Goal: Find specific page/section: Find specific page/section

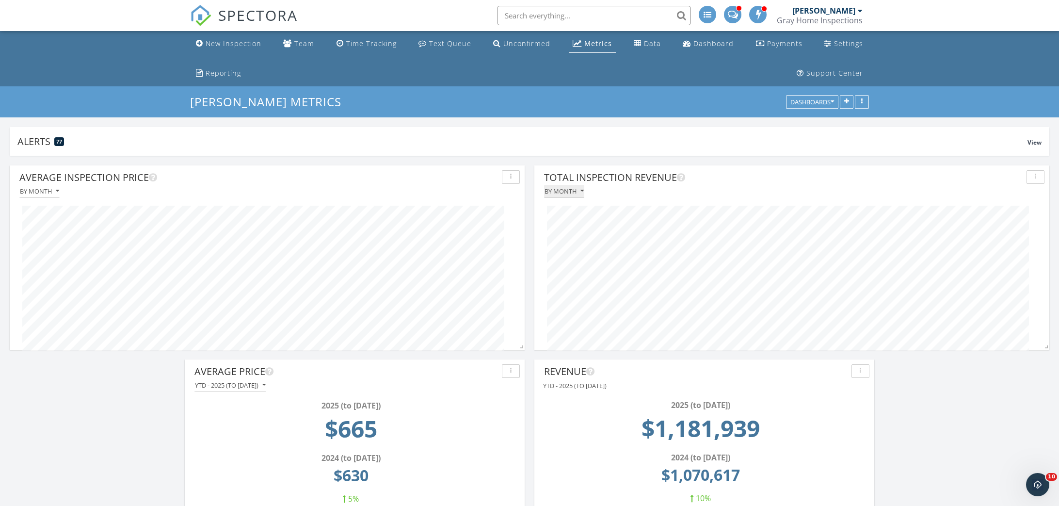
click at [552, 189] on div "By month" at bounding box center [563, 191] width 39 height 7
click at [571, 235] on div "By week" at bounding box center [584, 237] width 65 height 12
click at [256, 9] on span "SPECTORA" at bounding box center [257, 15] width 79 height 20
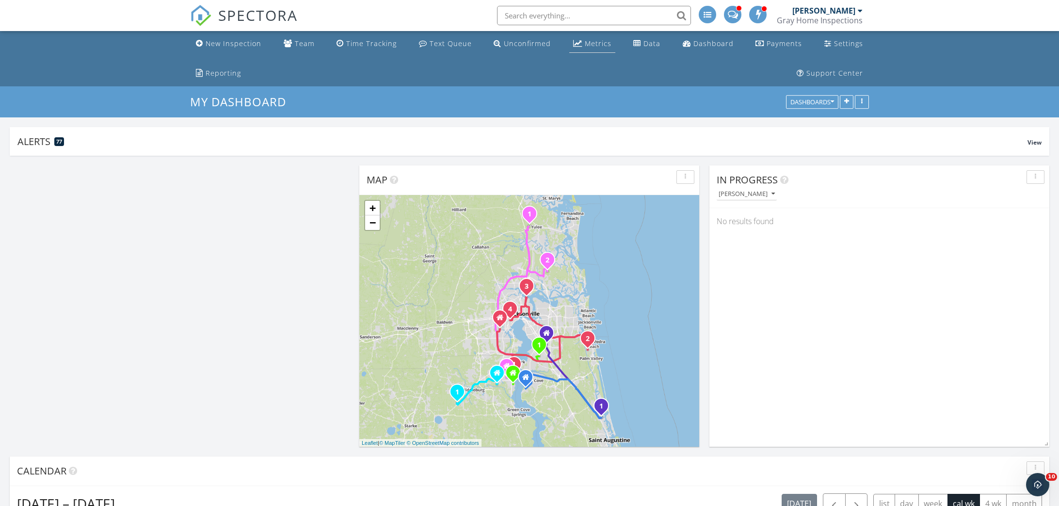
click at [573, 40] on div "Metrics" at bounding box center [577, 43] width 9 height 8
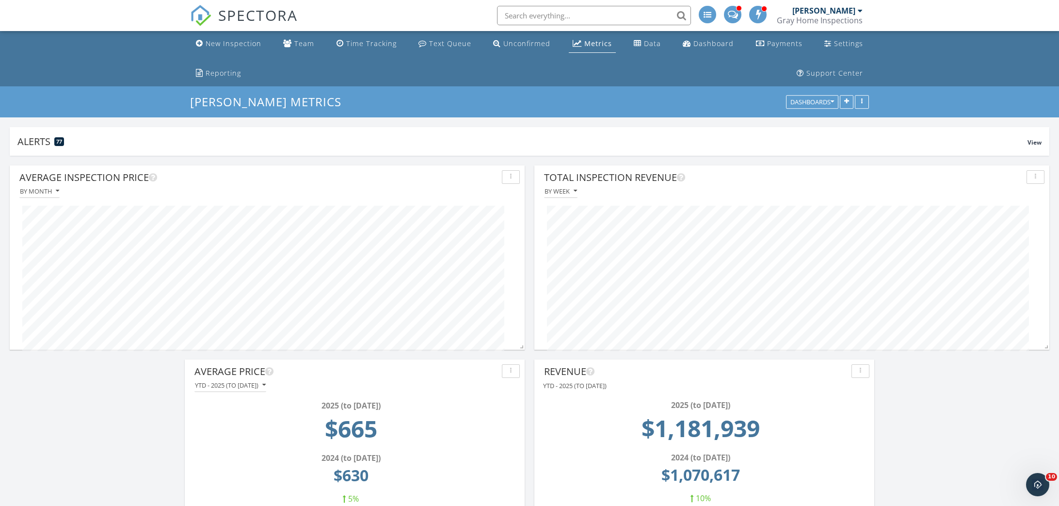
click at [829, 14] on div "[PERSON_NAME]" at bounding box center [823, 11] width 63 height 10
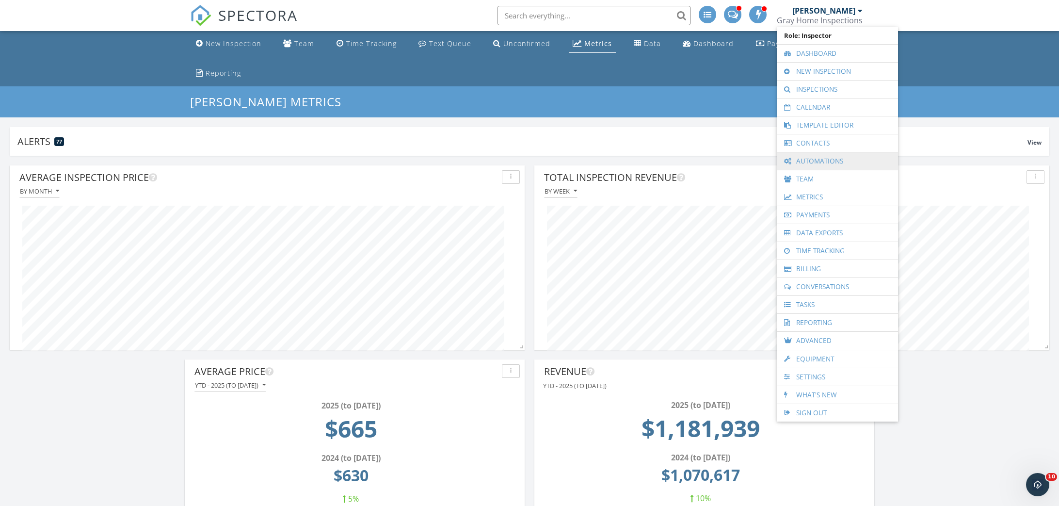
click at [828, 159] on link "Automations" at bounding box center [836, 160] width 111 height 17
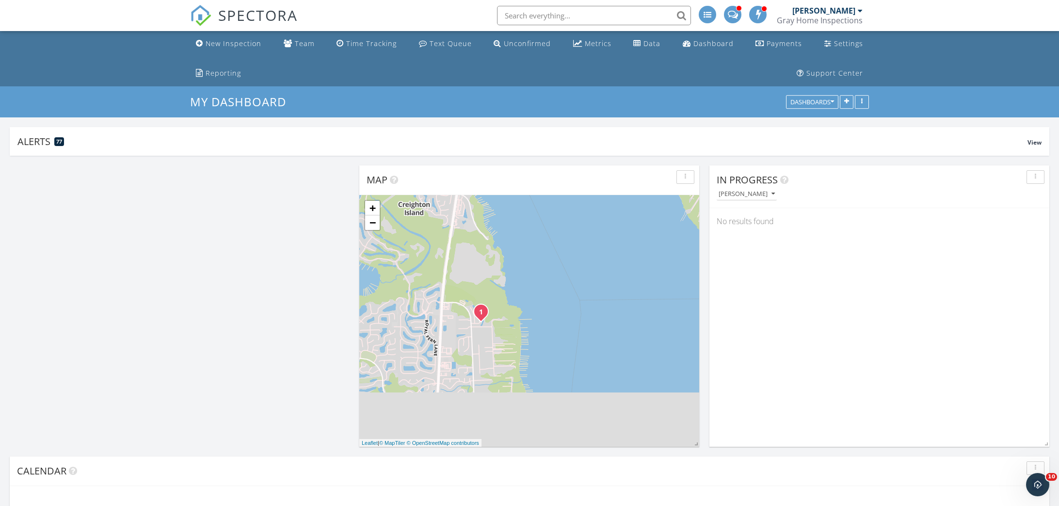
scroll to position [233, 428]
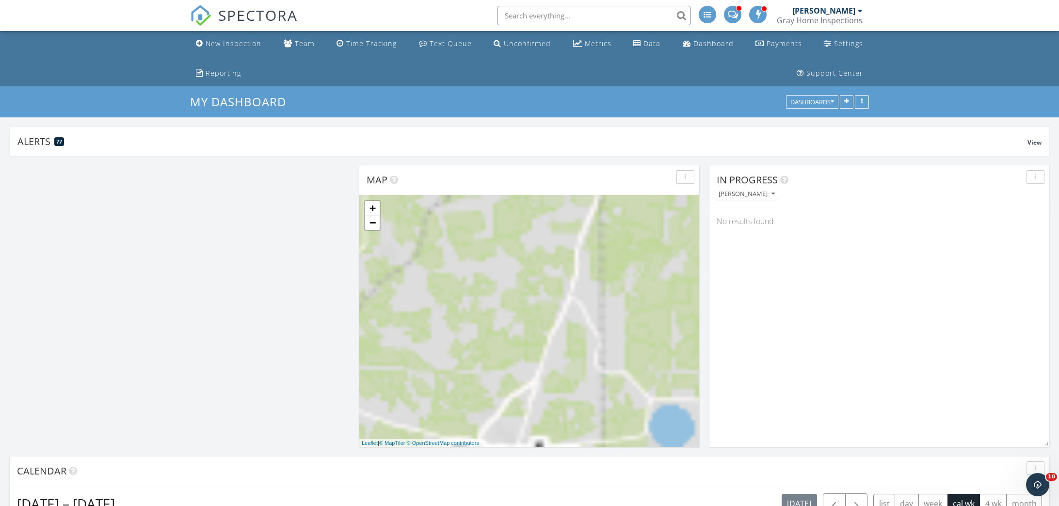
click at [848, 12] on div "[PERSON_NAME]" at bounding box center [823, 11] width 63 height 10
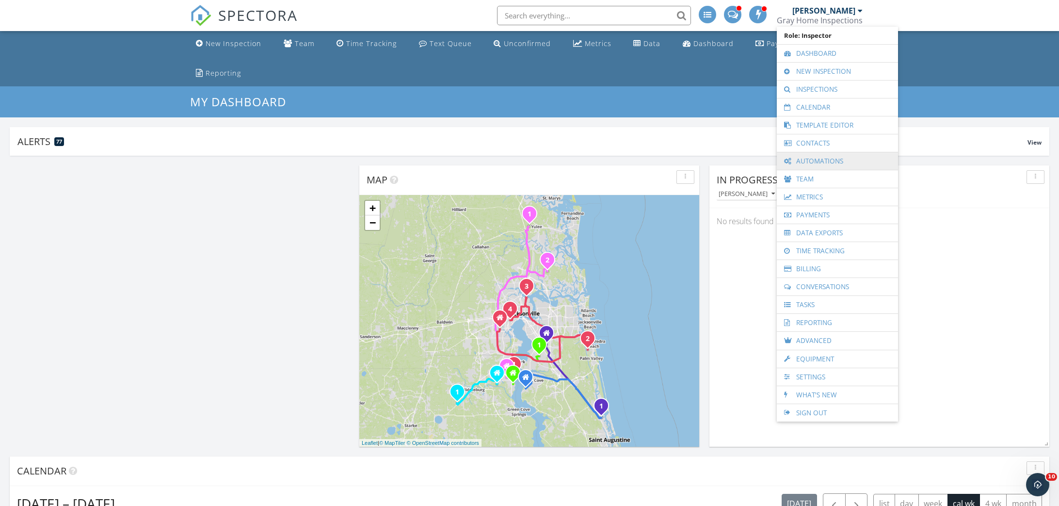
click at [836, 159] on link "Automations" at bounding box center [836, 160] width 111 height 17
